Goal: Transaction & Acquisition: Purchase product/service

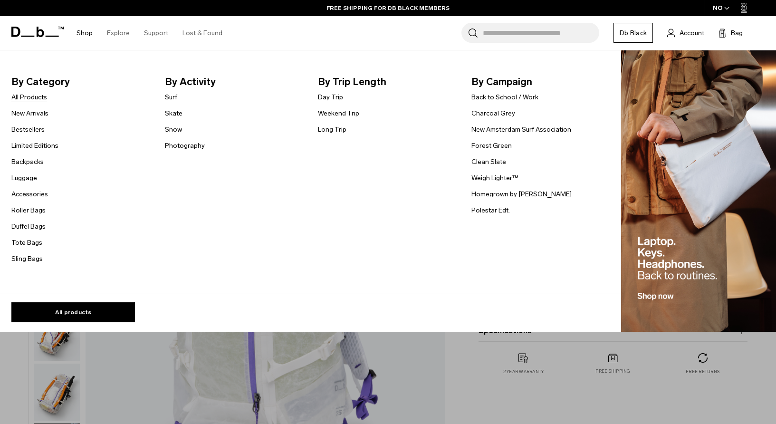
click at [38, 97] on link "All Products" at bounding box center [29, 97] width 36 height 10
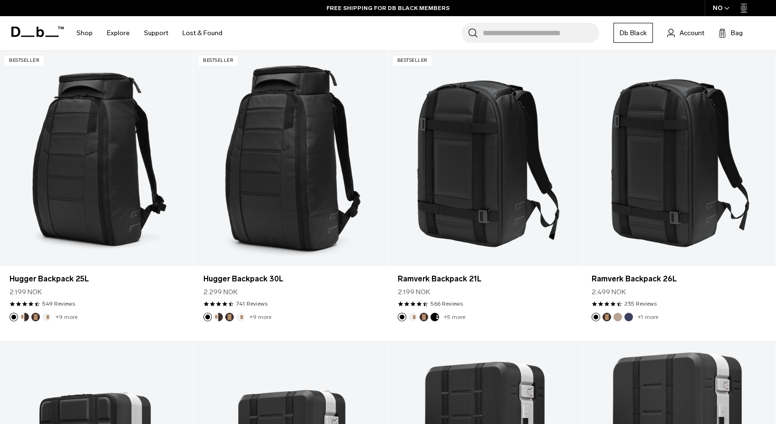
click at [727, 4] on div "NO" at bounding box center [721, 8] width 33 height 16
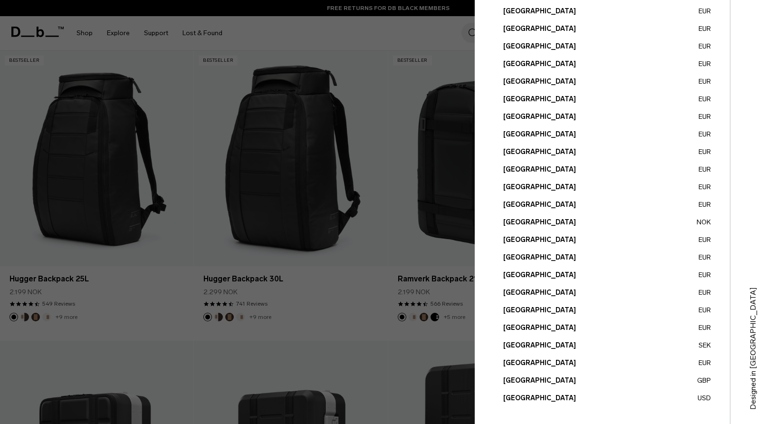
scroll to position [277, 0]
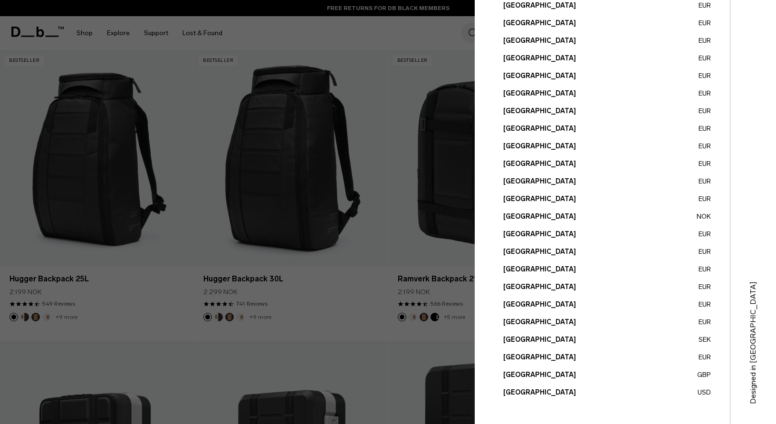
click at [538, 391] on button "United States USD" at bounding box center [608, 393] width 208 height 10
click at [531, 392] on button "United States USD" at bounding box center [608, 393] width 208 height 10
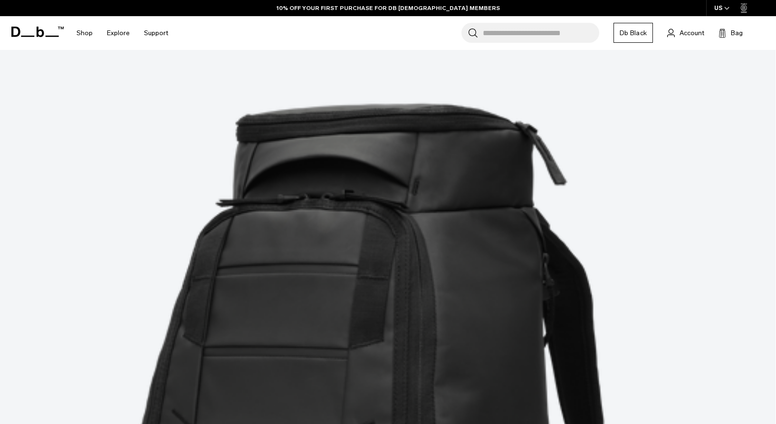
scroll to position [197, 0]
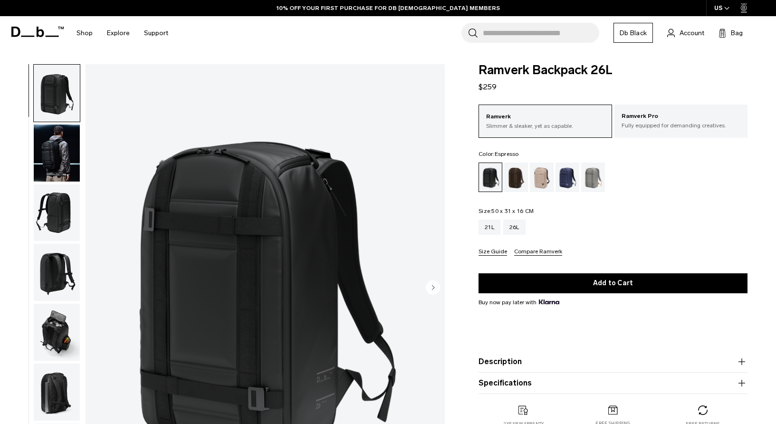
click at [517, 178] on div "Espresso" at bounding box center [517, 177] width 24 height 29
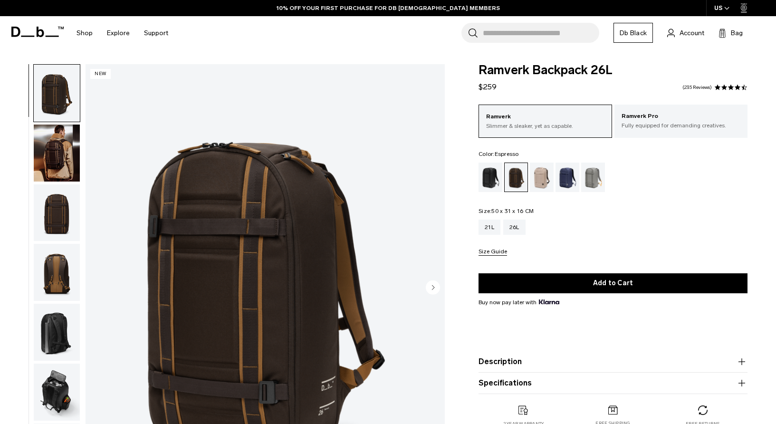
click at [70, 149] on img "button" at bounding box center [57, 153] width 46 height 57
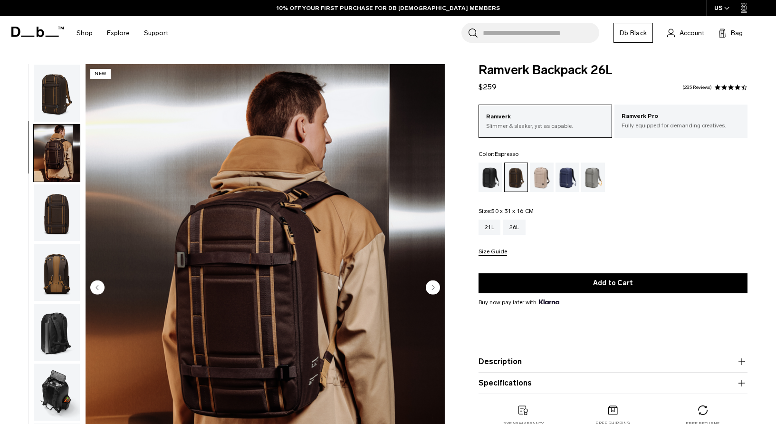
scroll to position [28, 0]
